Goal: Task Accomplishment & Management: Manage account settings

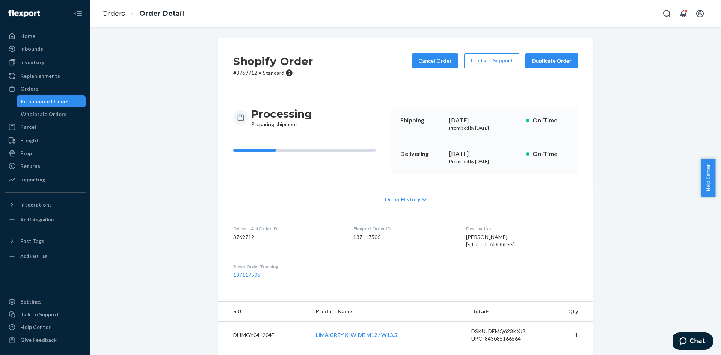
click at [32, 91] on div "Orders" at bounding box center [29, 89] width 18 height 8
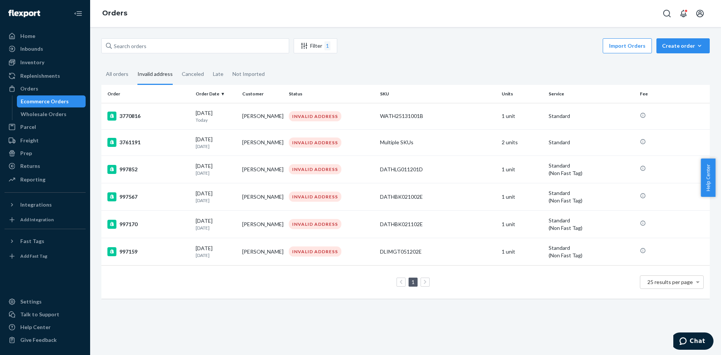
click at [273, 119] on td "[PERSON_NAME]" at bounding box center [262, 116] width 47 height 26
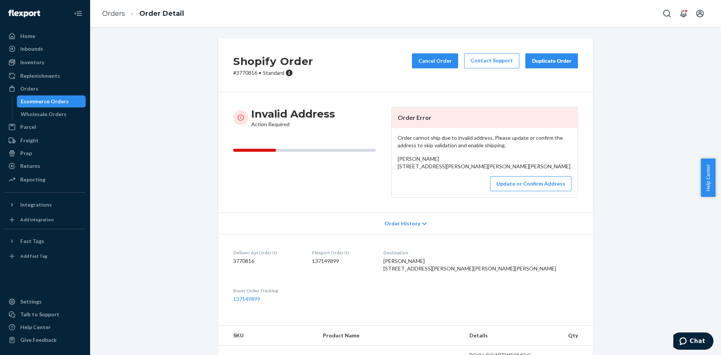
click at [522, 191] on button "Update or Confirm Address" at bounding box center [530, 183] width 81 height 15
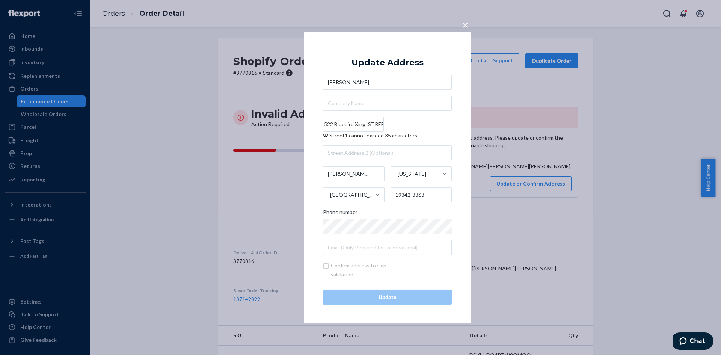
drag, startPoint x: 370, startPoint y: 123, endPoint x: 436, endPoint y: 124, distance: 66.5
click at [384, 124] on input "522 Bluebird Xing [STREET_ADDRESS][PERSON_NAME]" at bounding box center [353, 124] width 61 height 15
type input "522 Bluebird Xing"
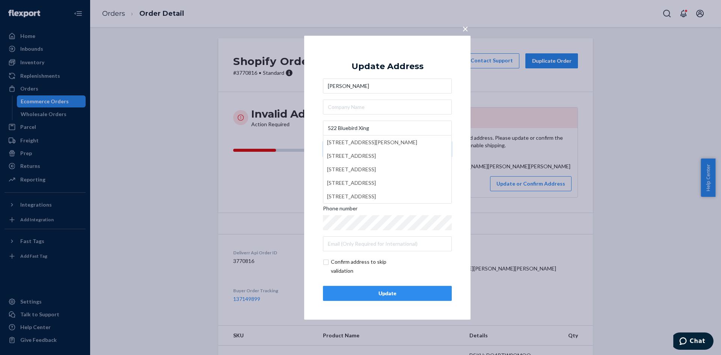
type input "[STREET_ADDRESS][PERSON_NAME]"
click at [459, 134] on div "× Update Address [PERSON_NAME] [GEOGRAPHIC_DATA] [STREET_ADDRESS][PERSON_NAME] …" at bounding box center [387, 177] width 166 height 284
click at [425, 295] on div "Update" at bounding box center [387, 294] width 116 height 8
